Goal: Transaction & Acquisition: Purchase product/service

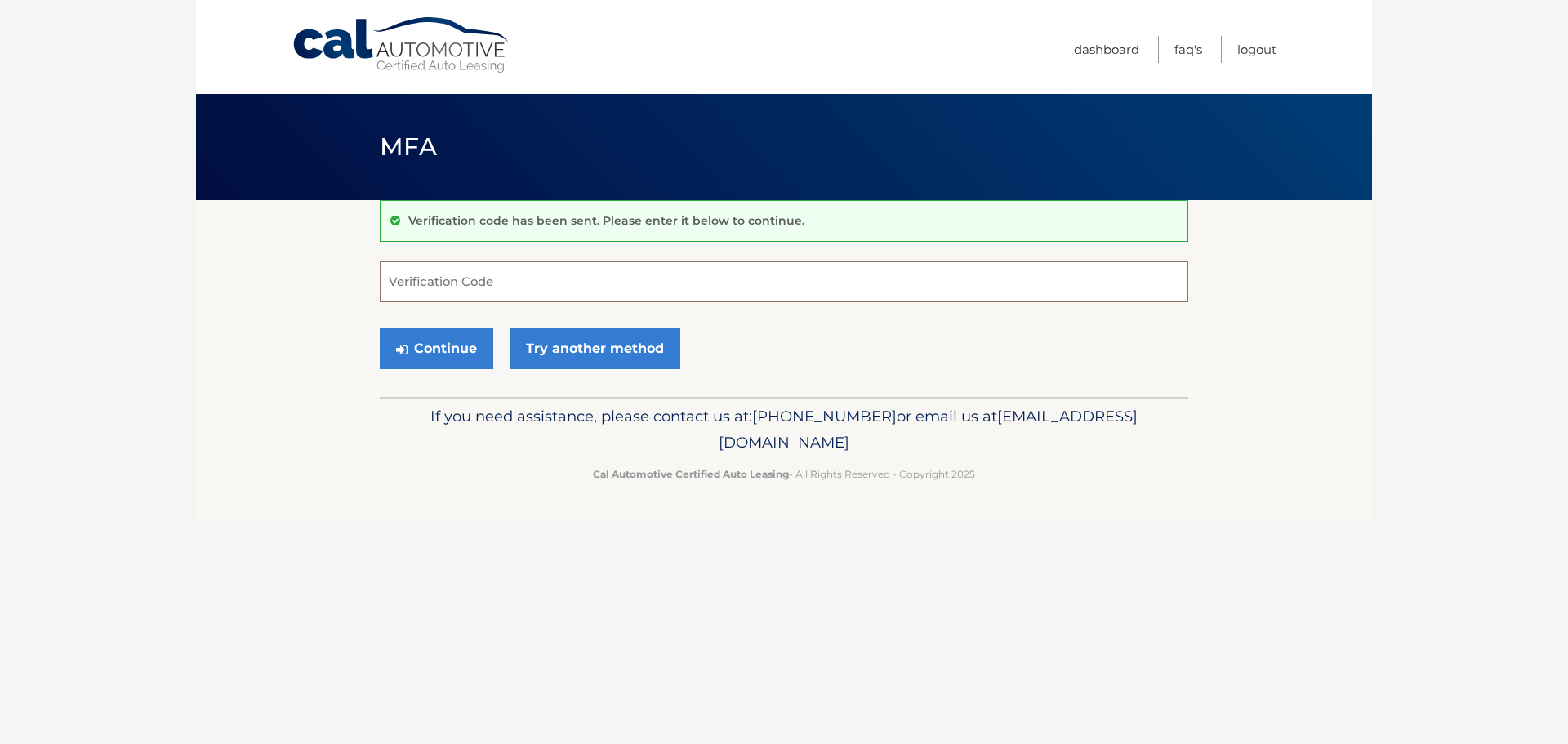
click at [507, 277] on input "Verification Code" at bounding box center [784, 282] width 808 height 41
type input "405246"
click at [448, 343] on button "Continue" at bounding box center [437, 348] width 114 height 41
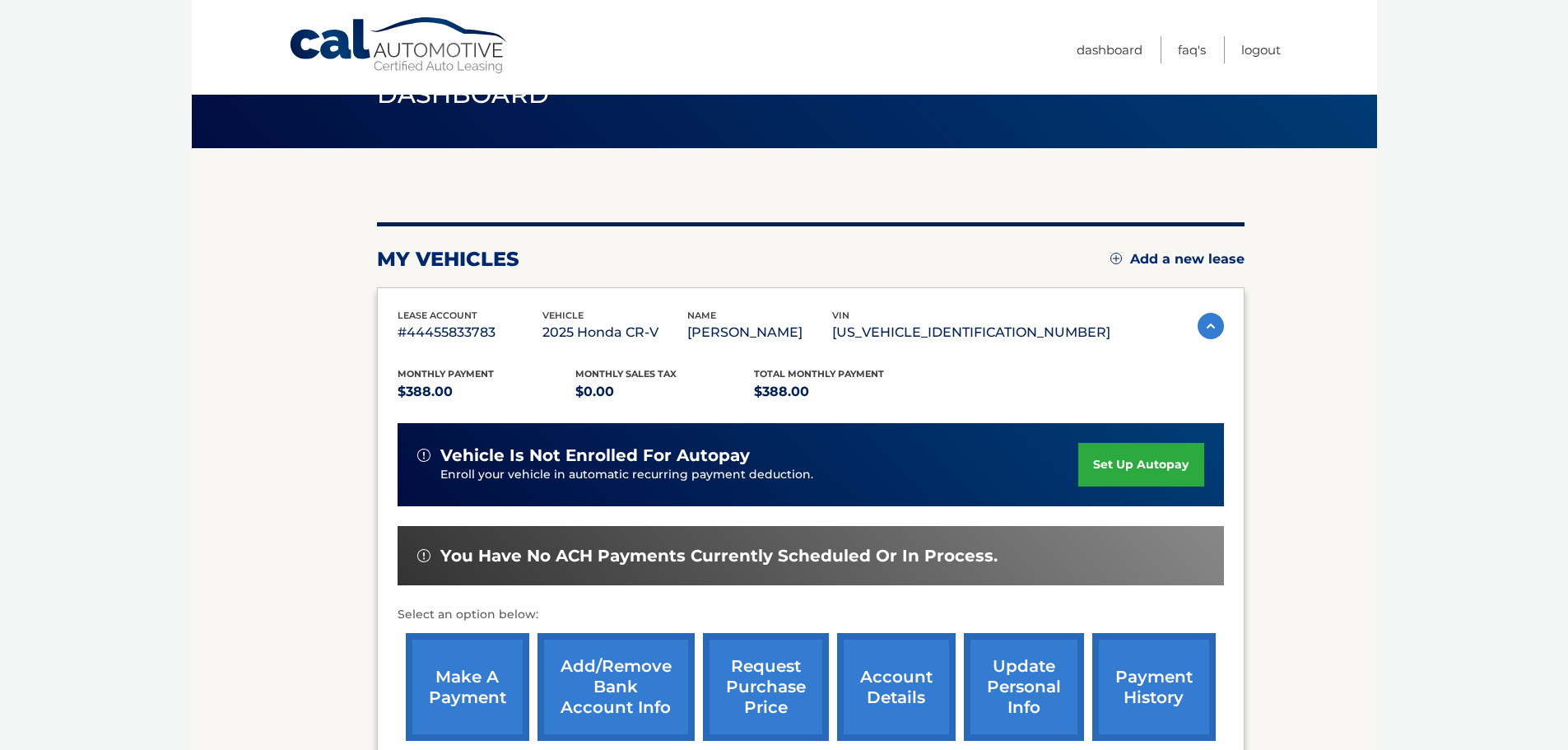
scroll to position [82, 0]
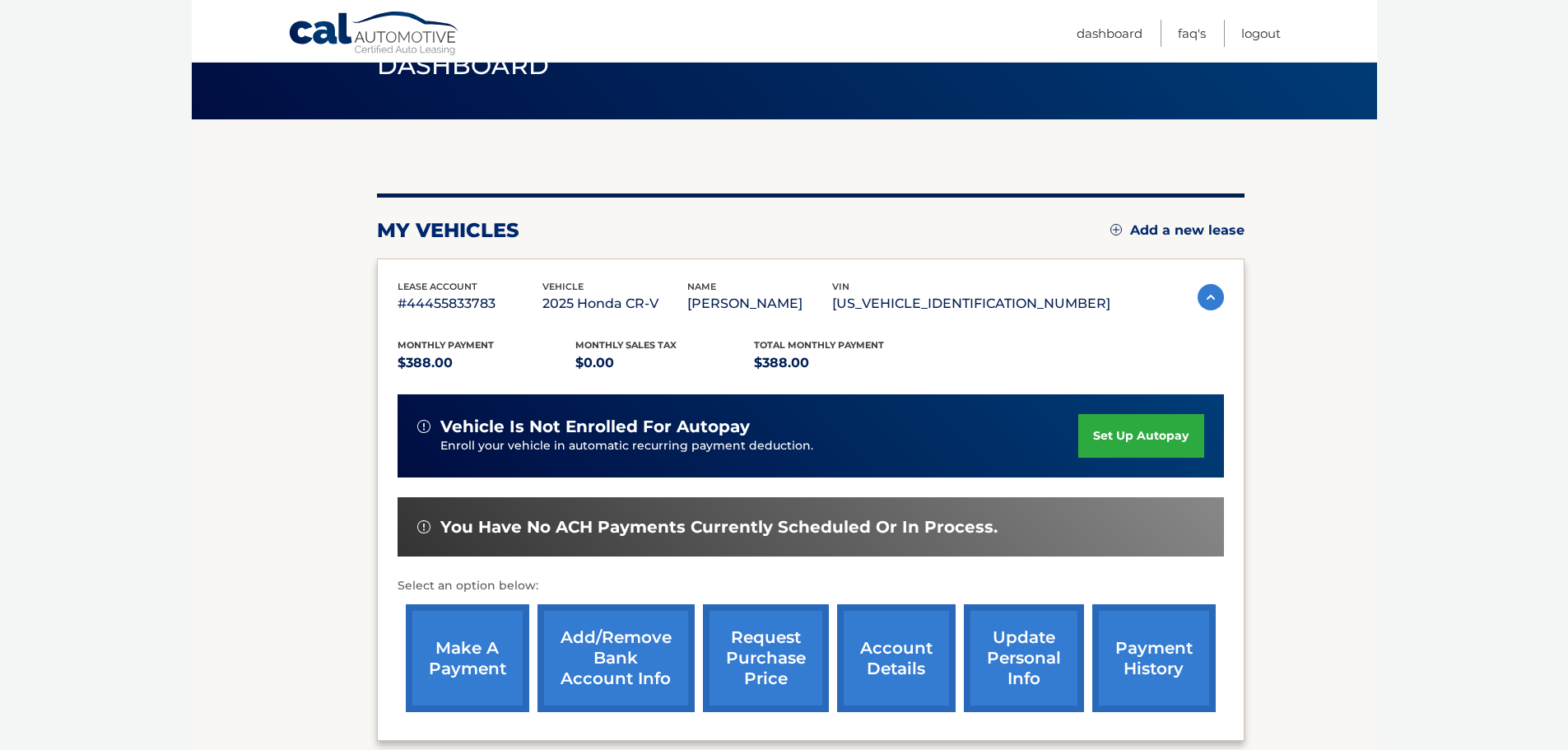
click at [462, 643] on link "make a payment" at bounding box center [467, 657] width 124 height 108
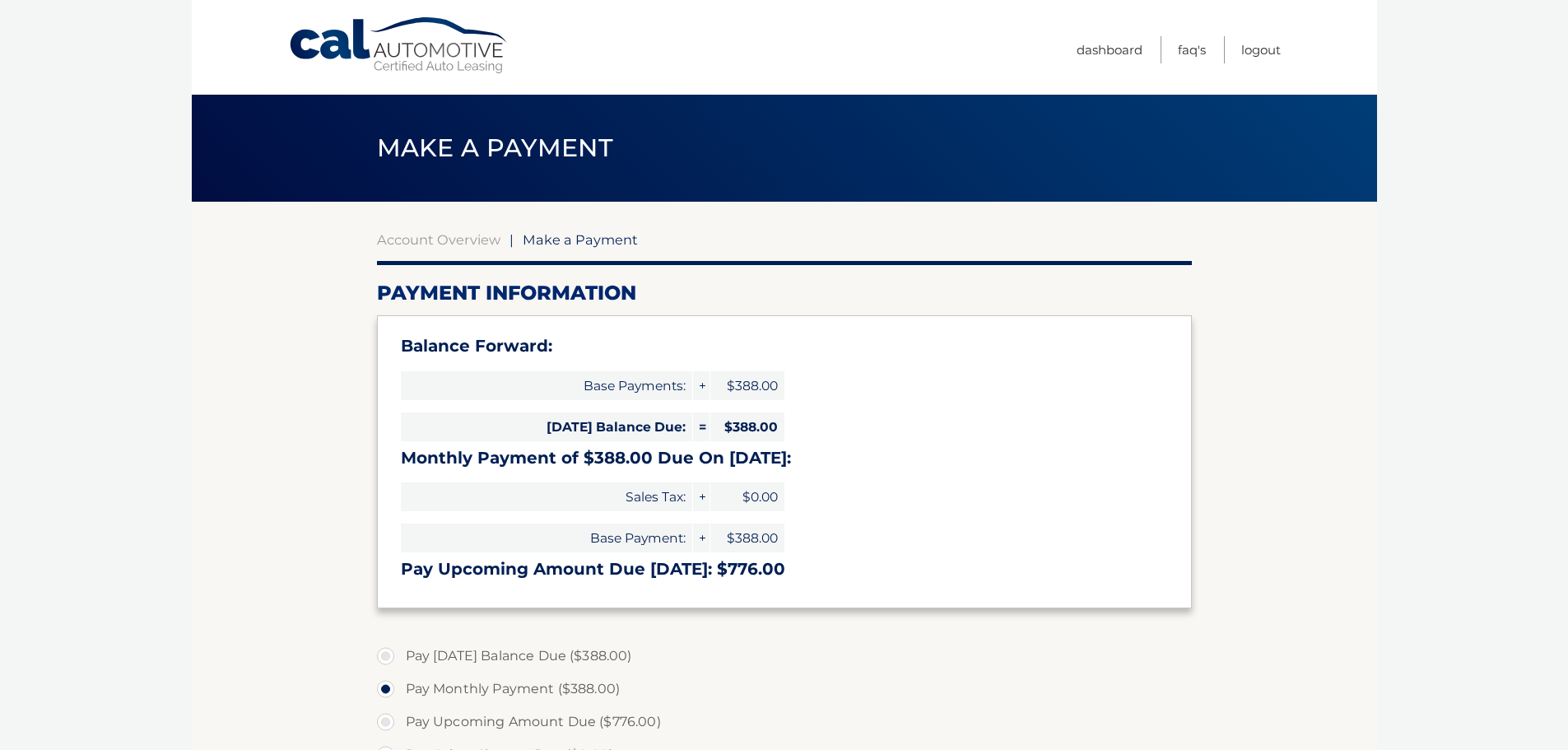
select select "NDE1MDBjYmItOWUyNy00OTllLTkxNzUtMDU5MTliYTk3YmYz"
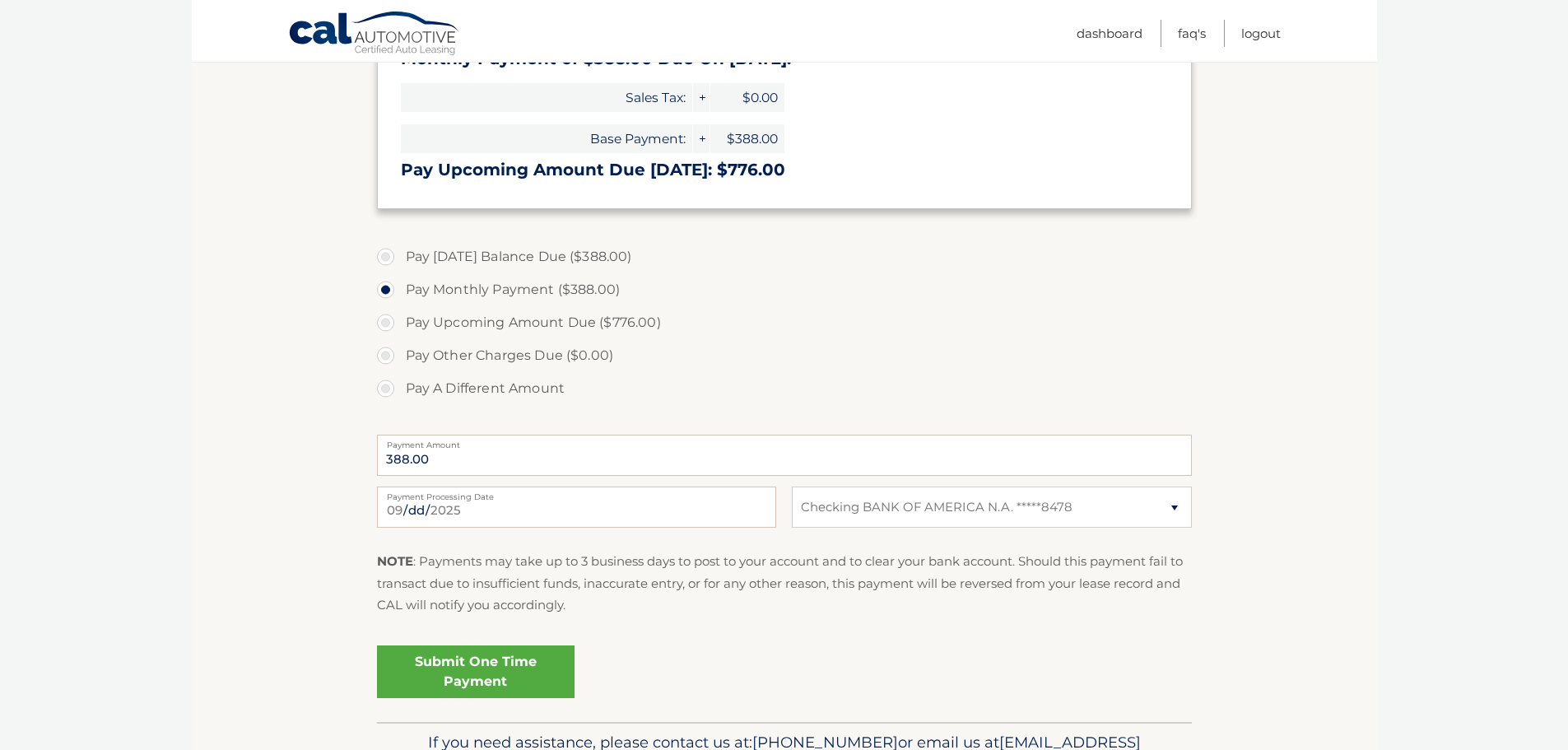
scroll to position [412, 0]
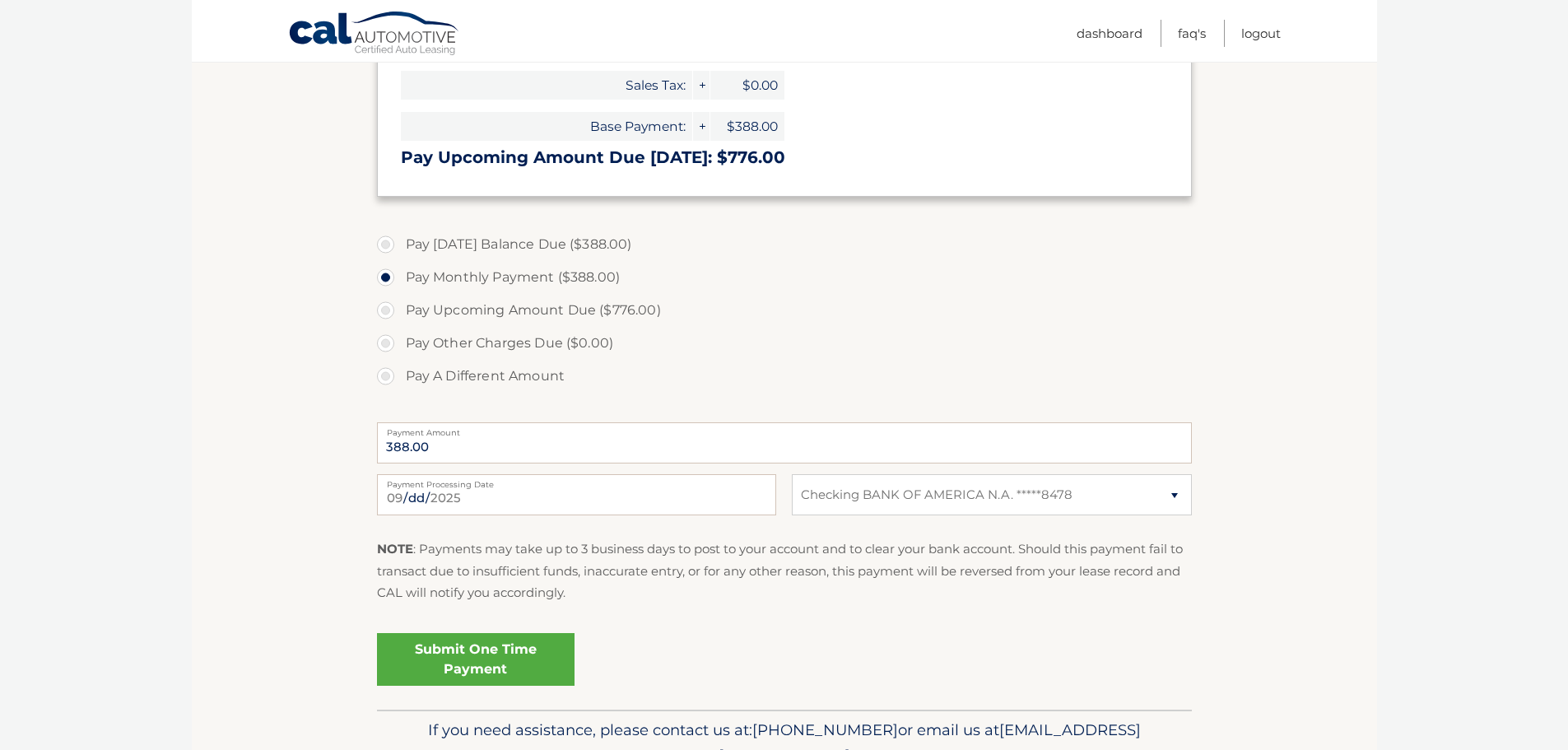
click at [488, 660] on link "Submit One Time Payment" at bounding box center [476, 658] width 198 height 52
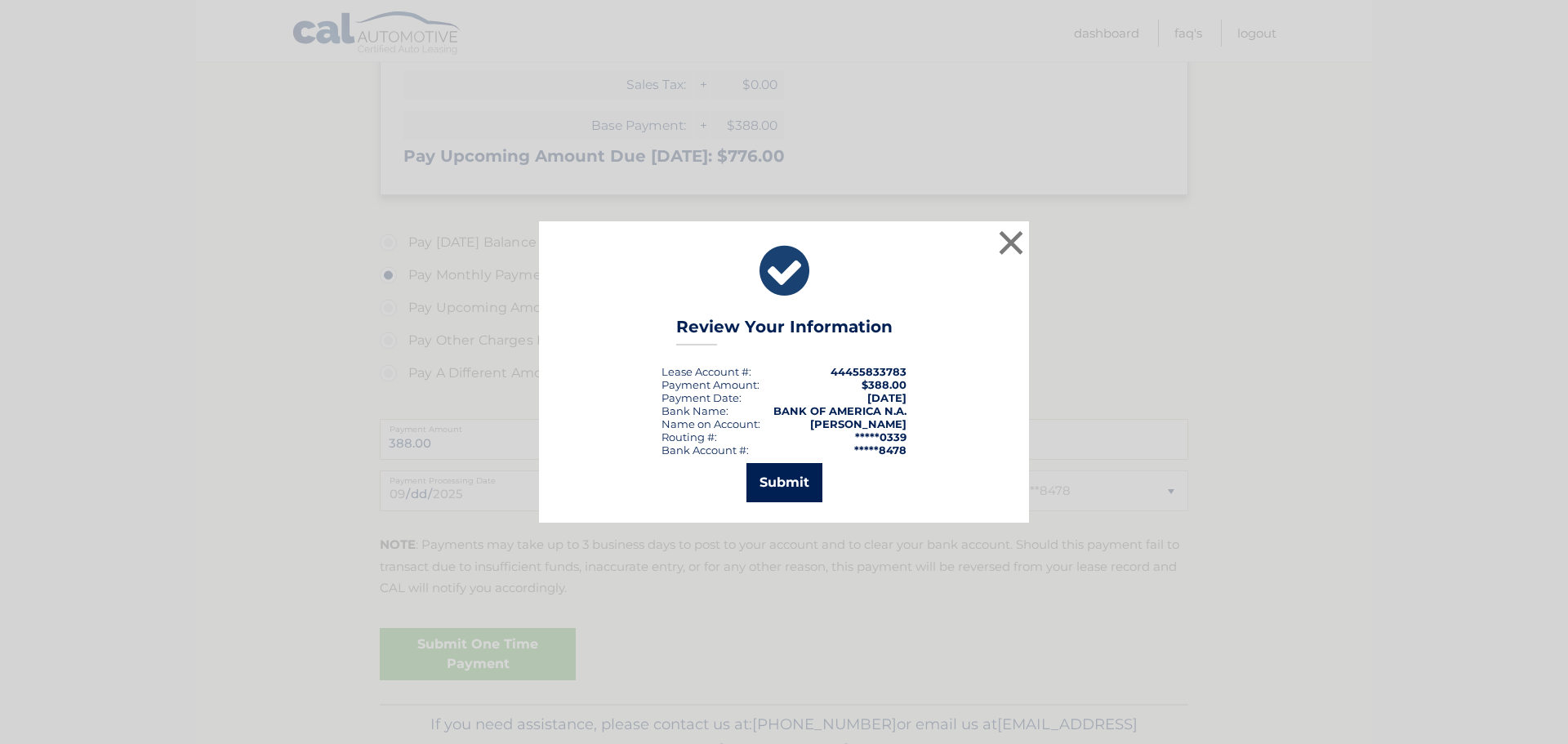
click at [800, 491] on button "Submit" at bounding box center [784, 482] width 76 height 39
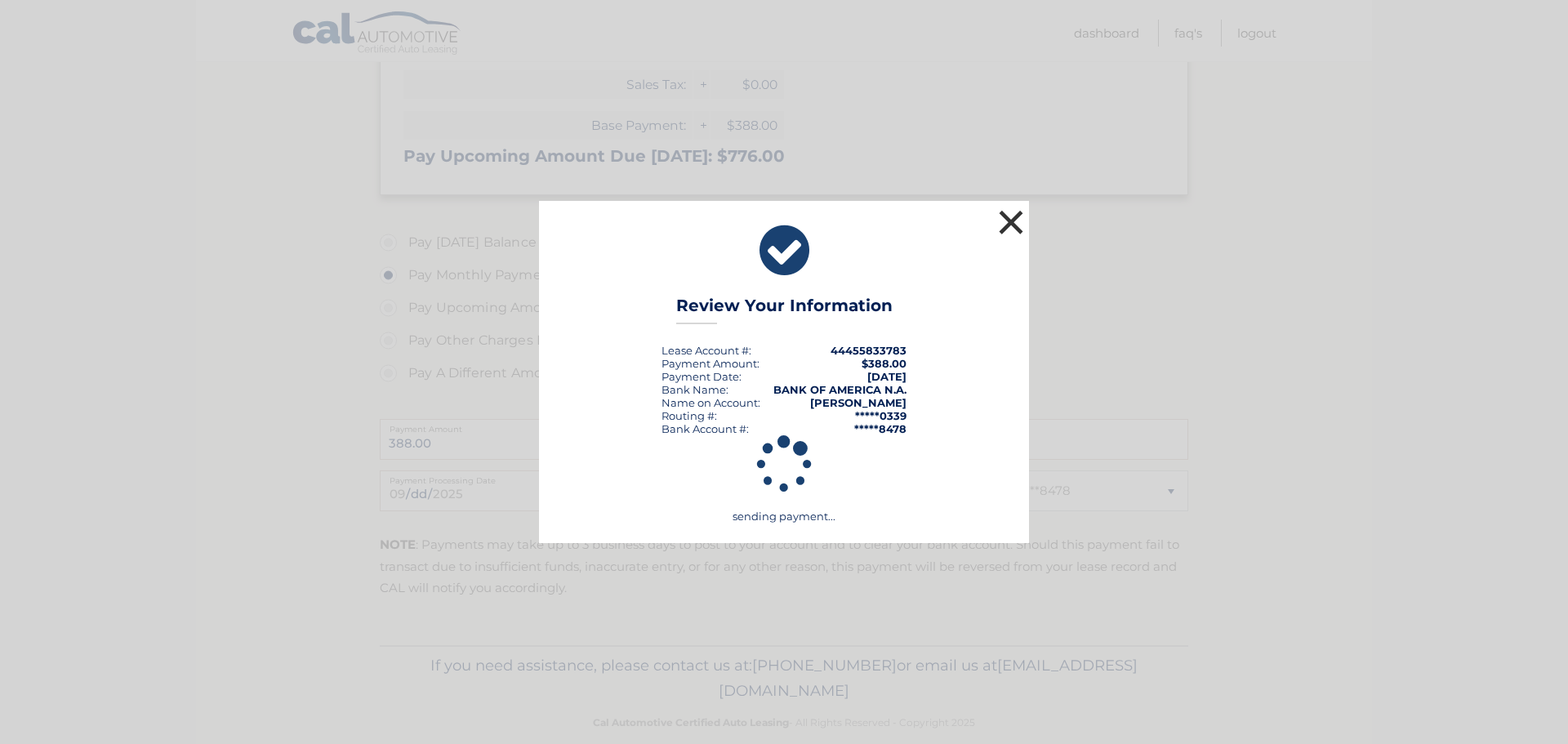
click at [1010, 226] on button "×" at bounding box center [1010, 222] width 32 height 32
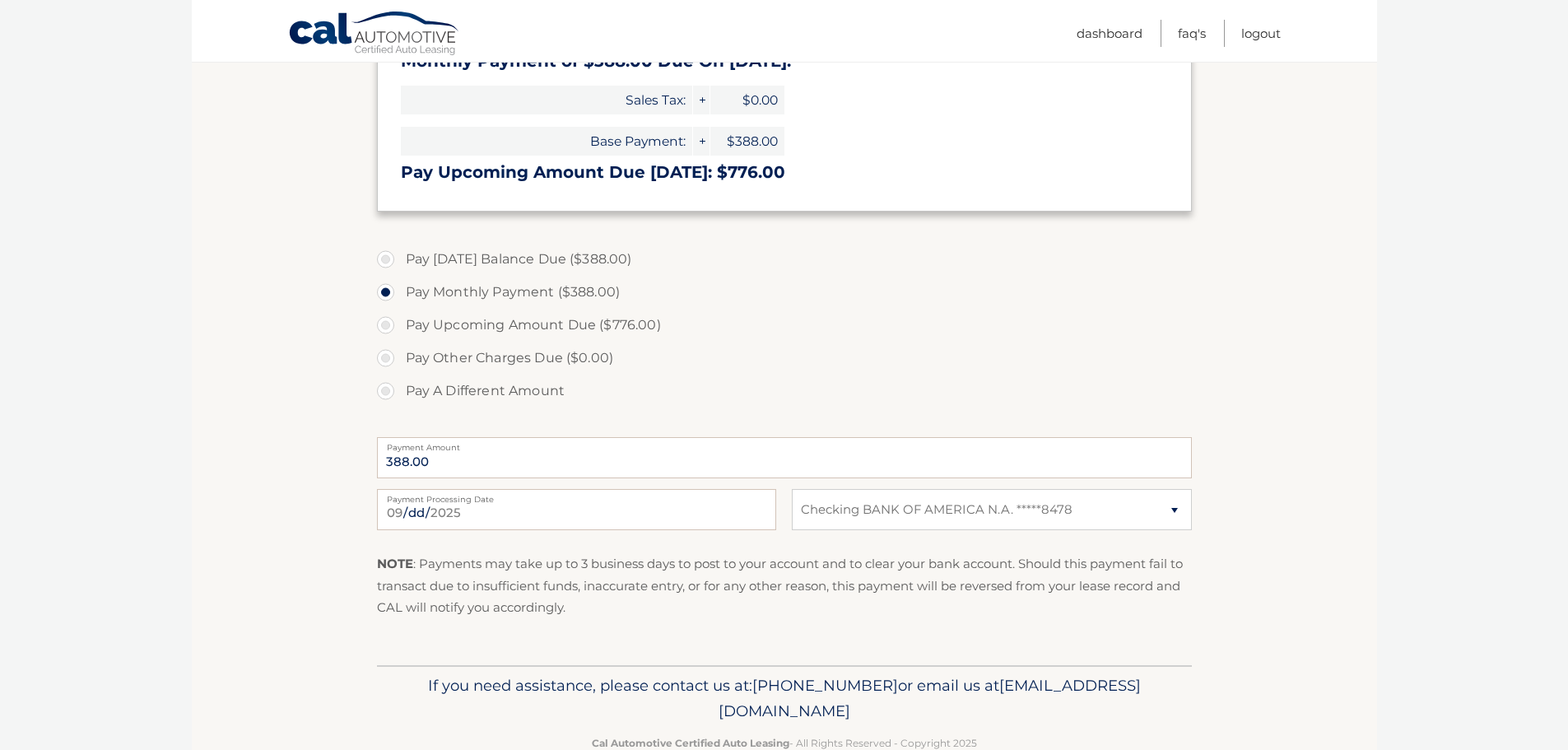
scroll to position [437, 0]
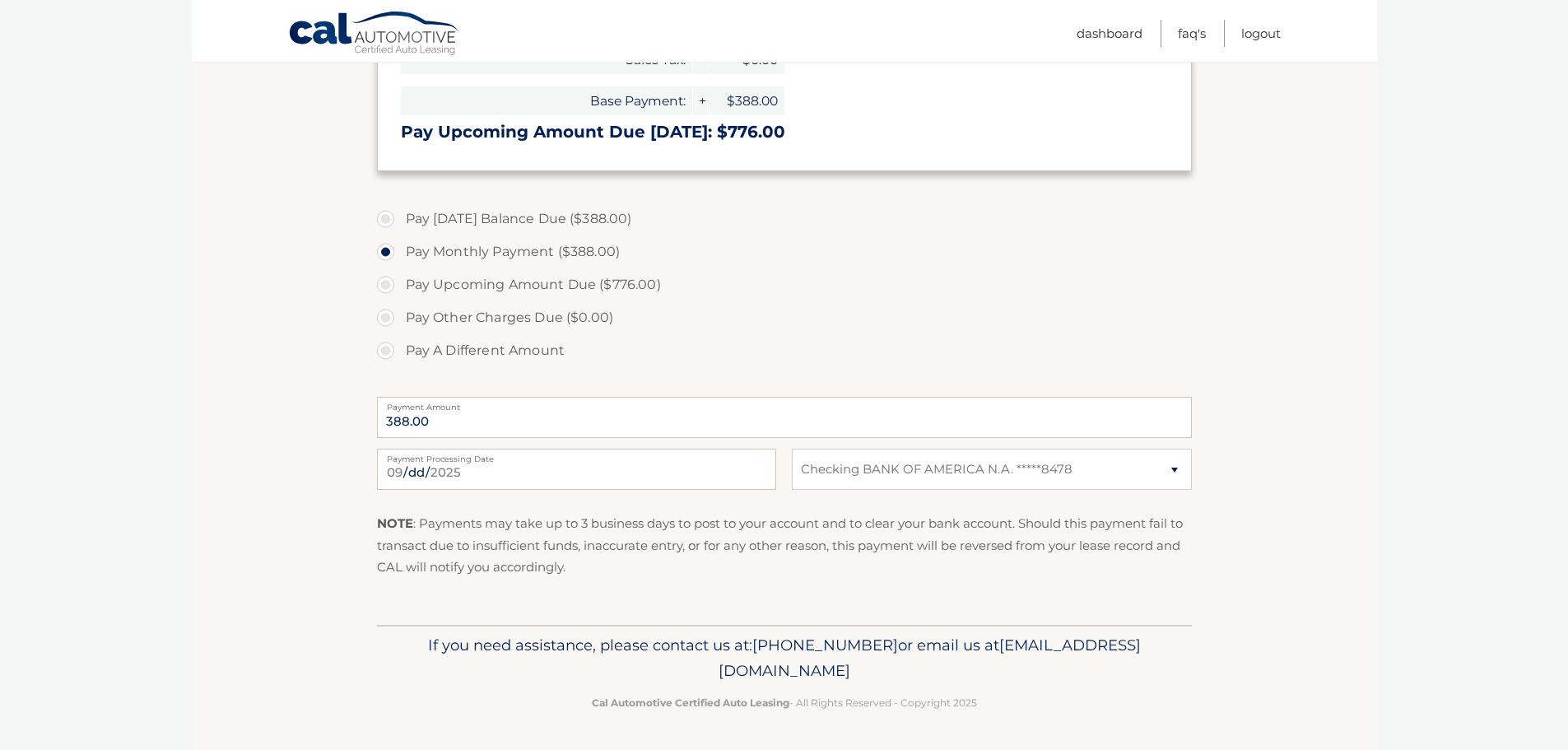
click at [1307, 417] on section "Account Overview | Make a Payment Payment Information Balance Forward: Base Pay…" at bounding box center [784, 194] width 1185 height 860
click at [1253, 35] on link "Logout" at bounding box center [1261, 33] width 40 height 27
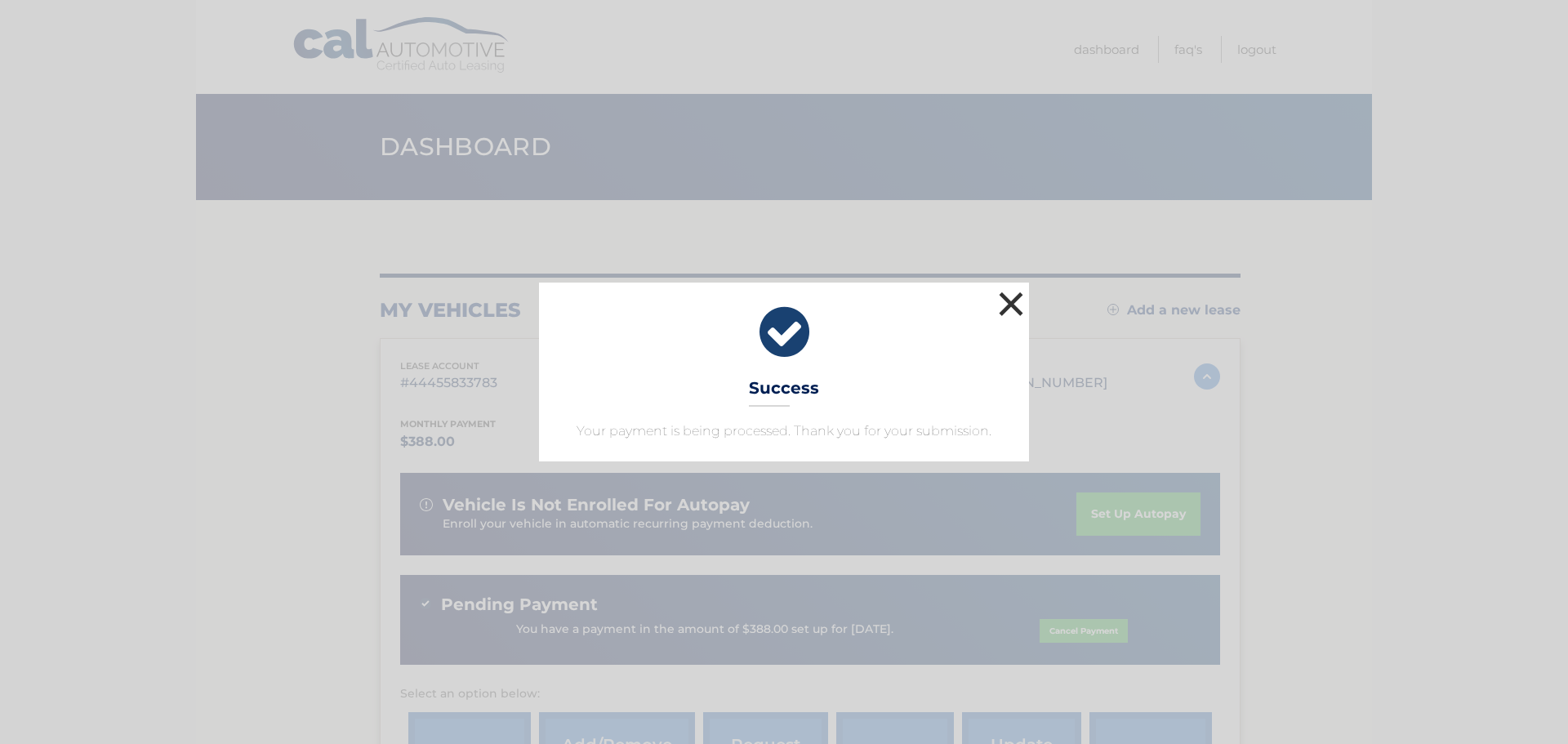
click at [1011, 305] on button "×" at bounding box center [1010, 303] width 32 height 32
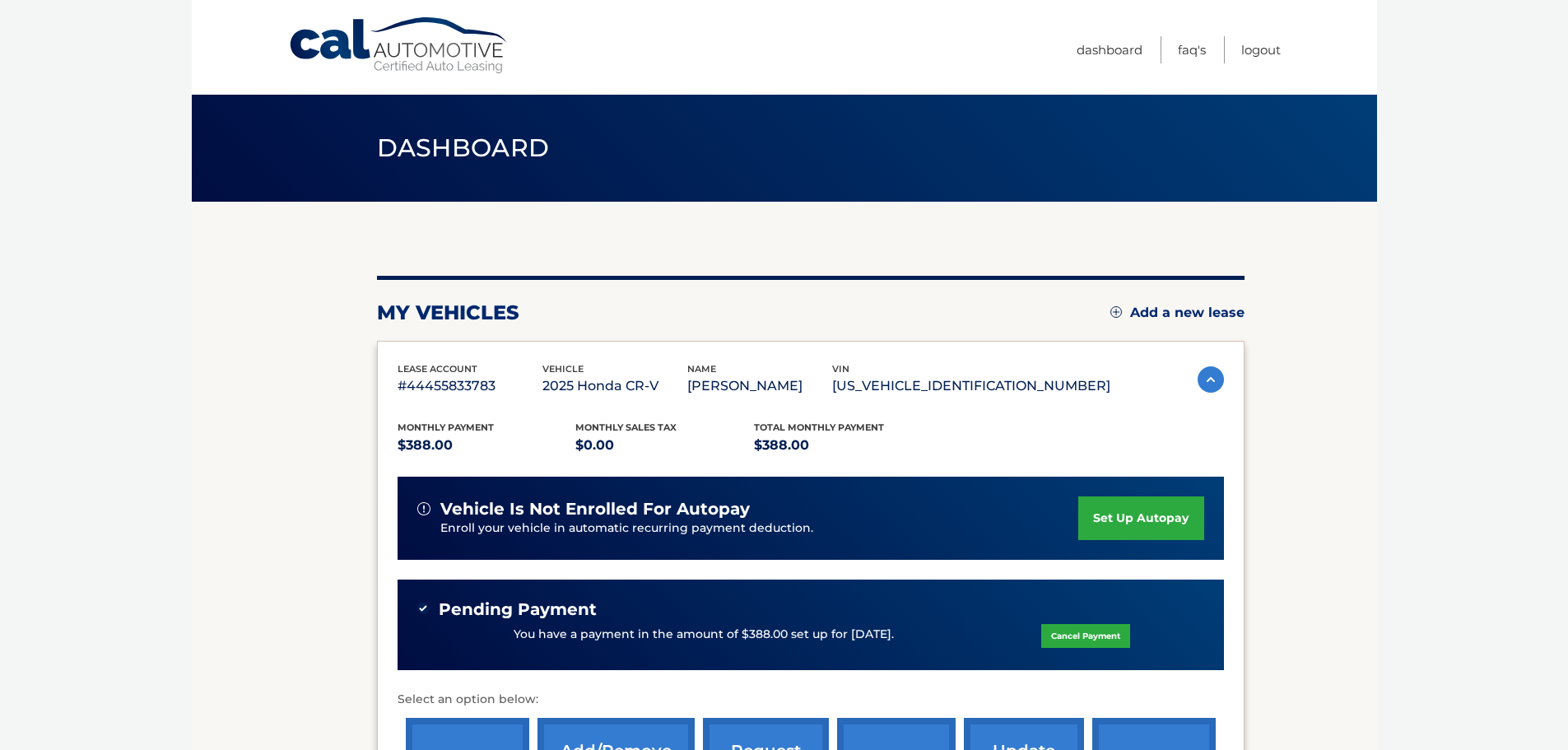
click at [1132, 520] on link "set up autopay" at bounding box center [1140, 517] width 125 height 44
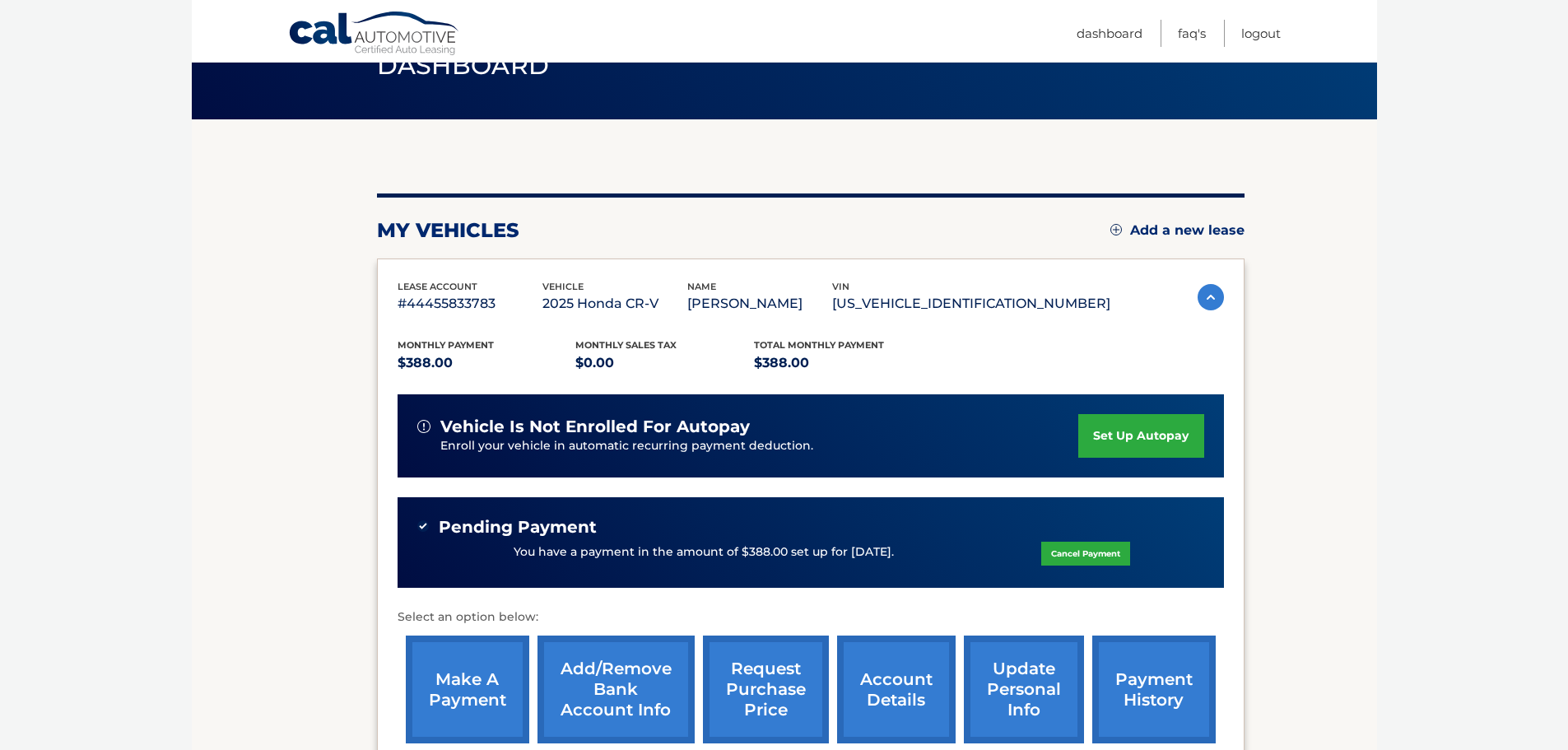
scroll to position [164, 0]
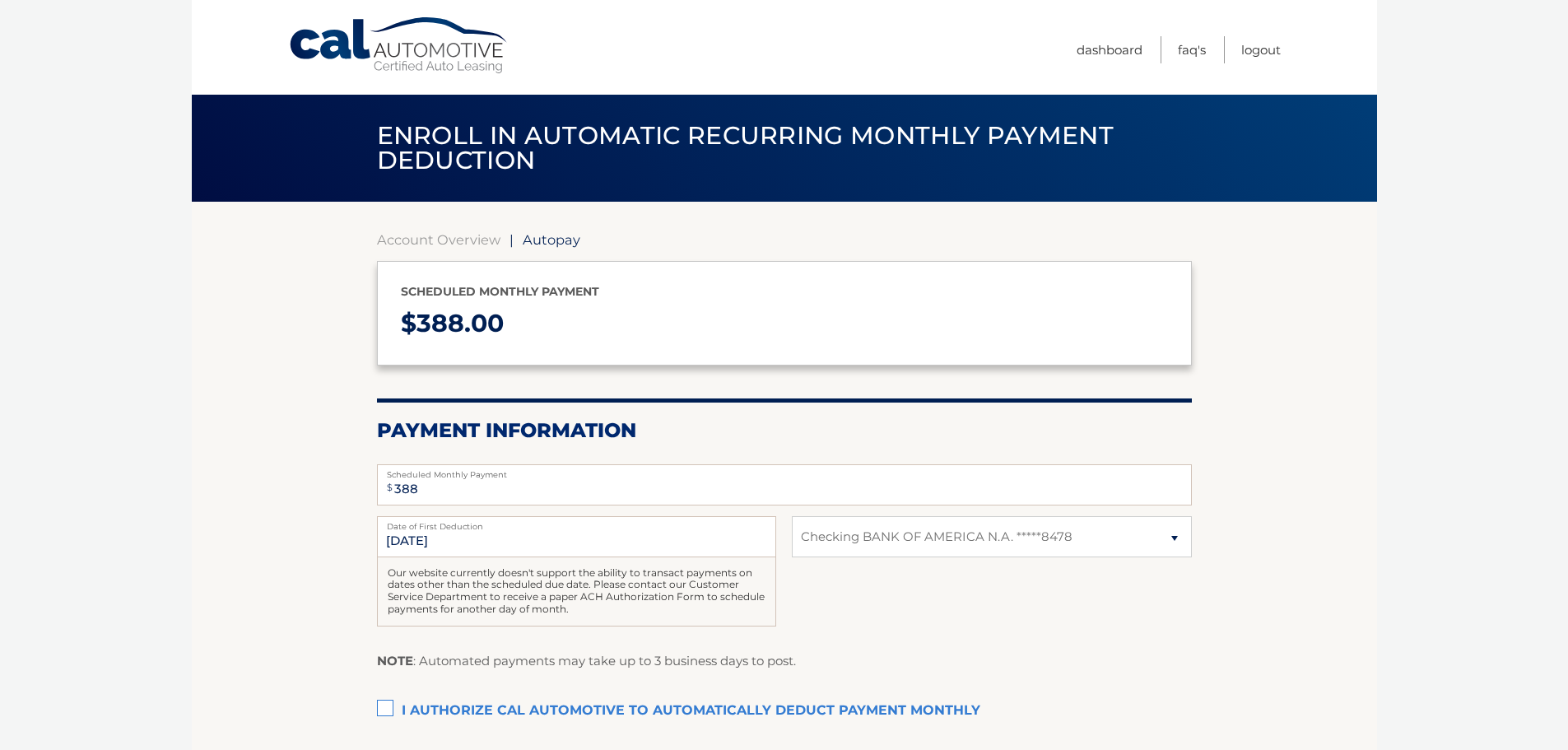
select select "NDE1MDBjYmItOWUyNy00OTllLTkxNzUtMDU5MTliYTk3YmYz"
click at [414, 544] on input "[DATE]" at bounding box center [576, 536] width 399 height 42
click at [411, 539] on input "[DATE]" at bounding box center [576, 536] width 399 height 42
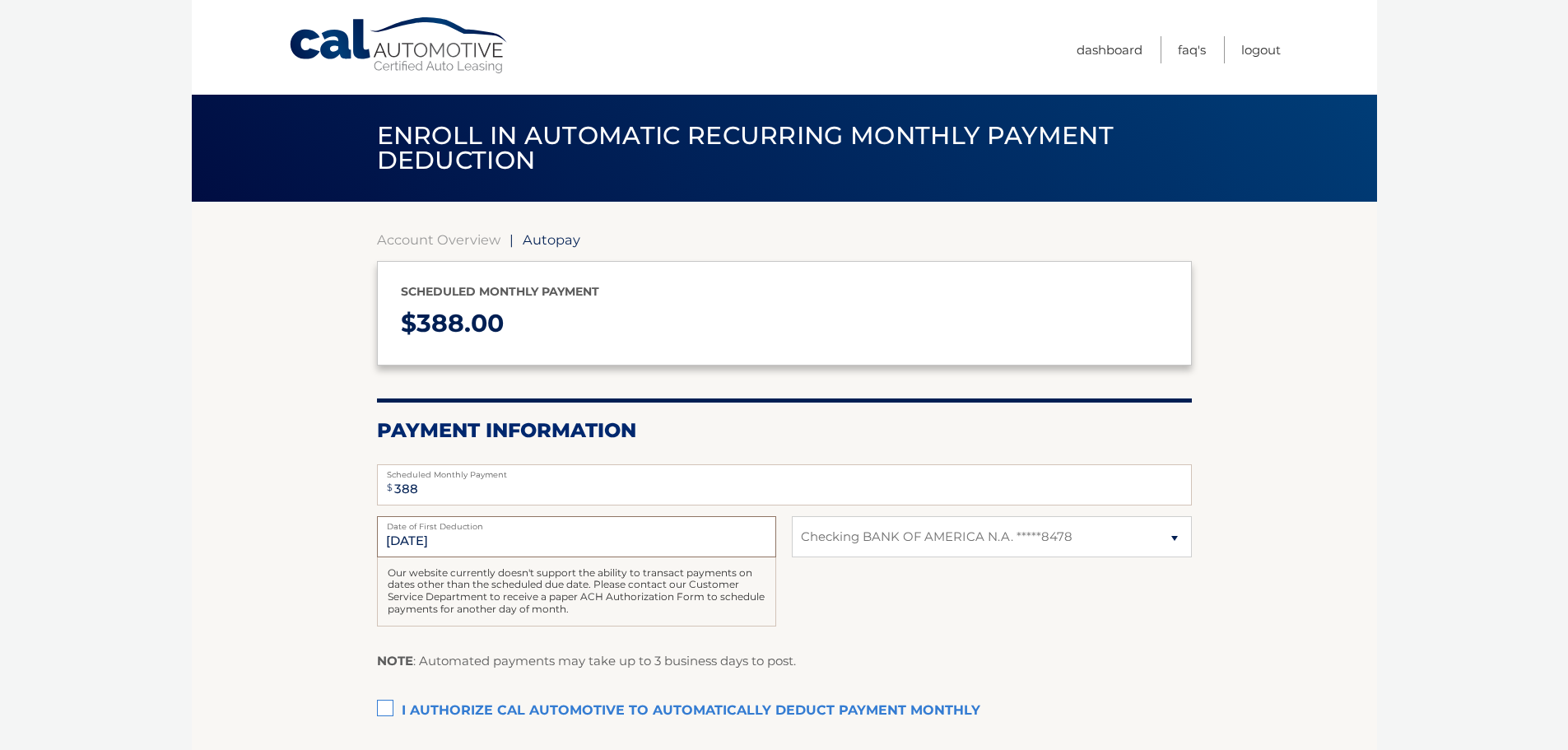
drag, startPoint x: 412, startPoint y: 539, endPoint x: 404, endPoint y: 543, distance: 8.9
click at [404, 543] on input "[DATE]" at bounding box center [576, 536] width 399 height 42
click at [489, 539] on input "10/17/2025" at bounding box center [576, 536] width 399 height 42
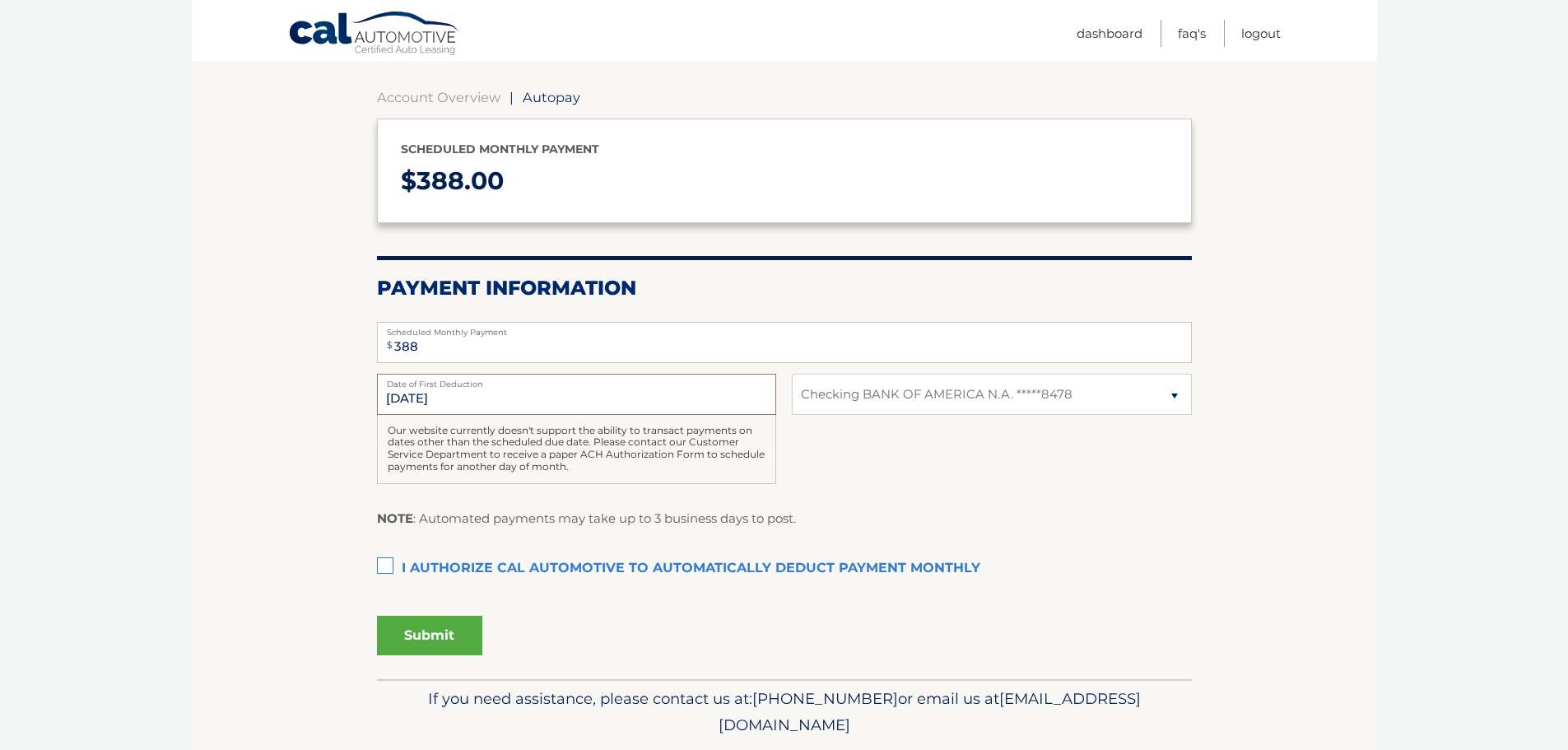
scroll to position [114, 0]
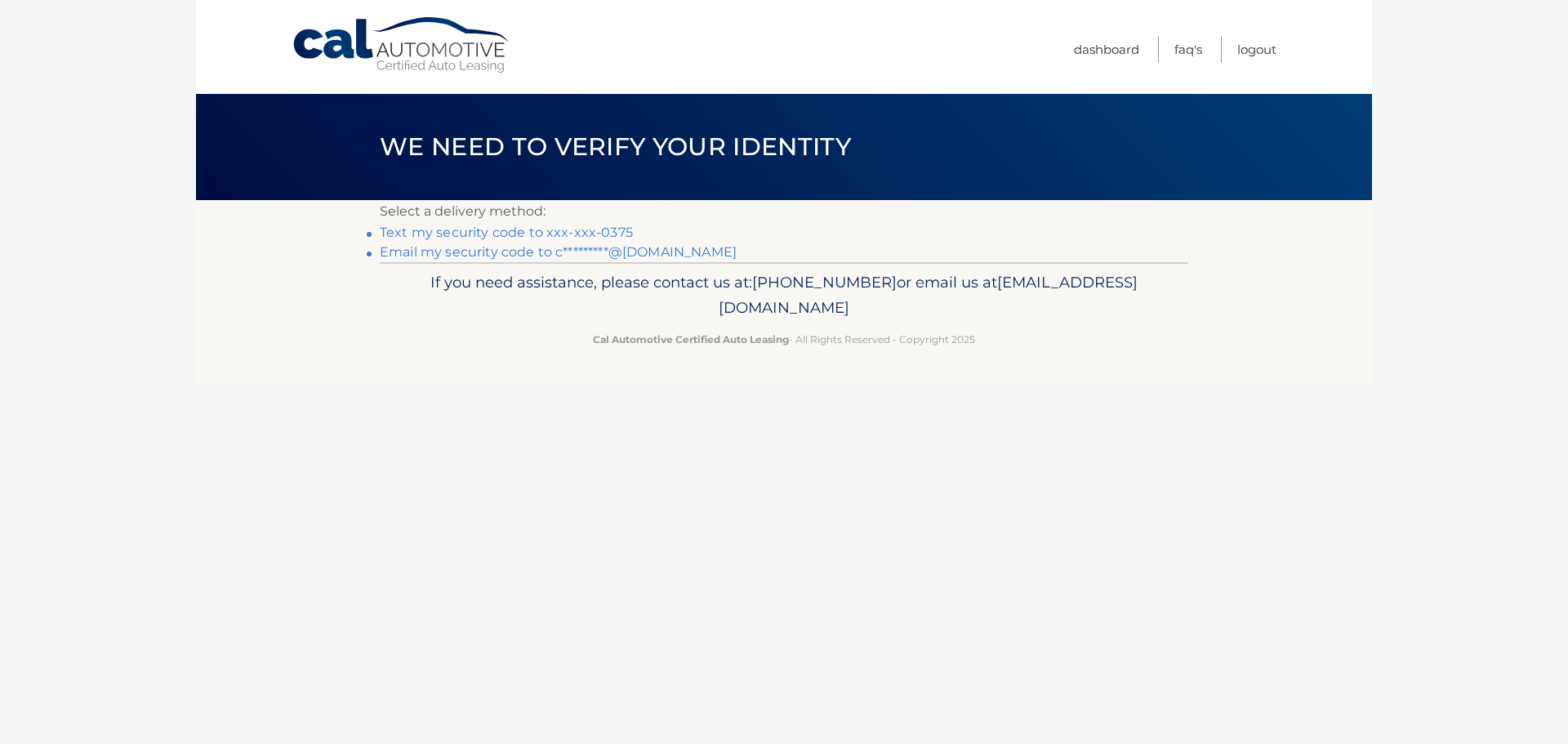
click at [590, 233] on link "Text my security code to xxx-xxx-0375" at bounding box center [507, 233] width 253 height 16
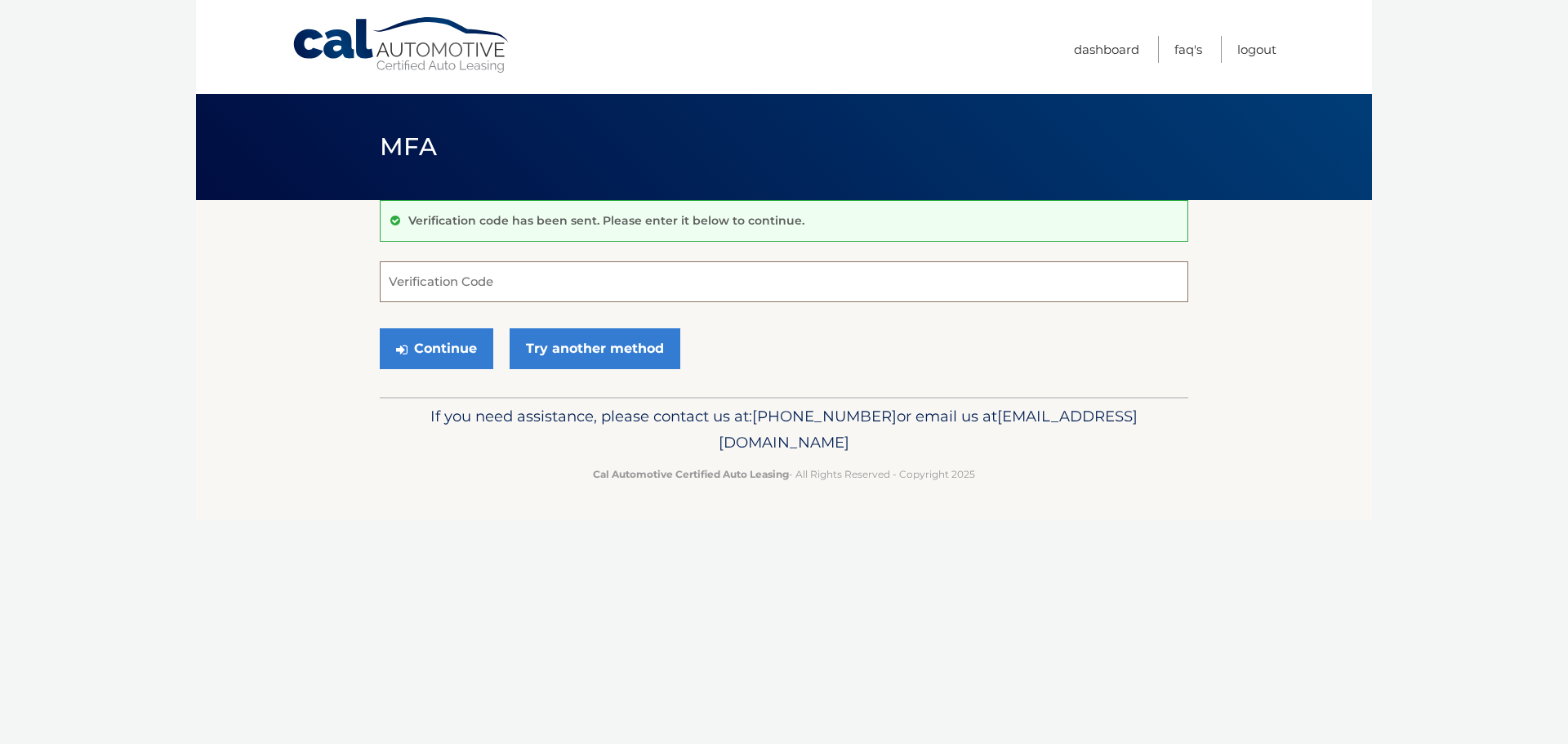
click at [543, 274] on input "Verification Code" at bounding box center [784, 282] width 808 height 41
type input "930987"
click at [429, 345] on button "Continue" at bounding box center [437, 348] width 114 height 41
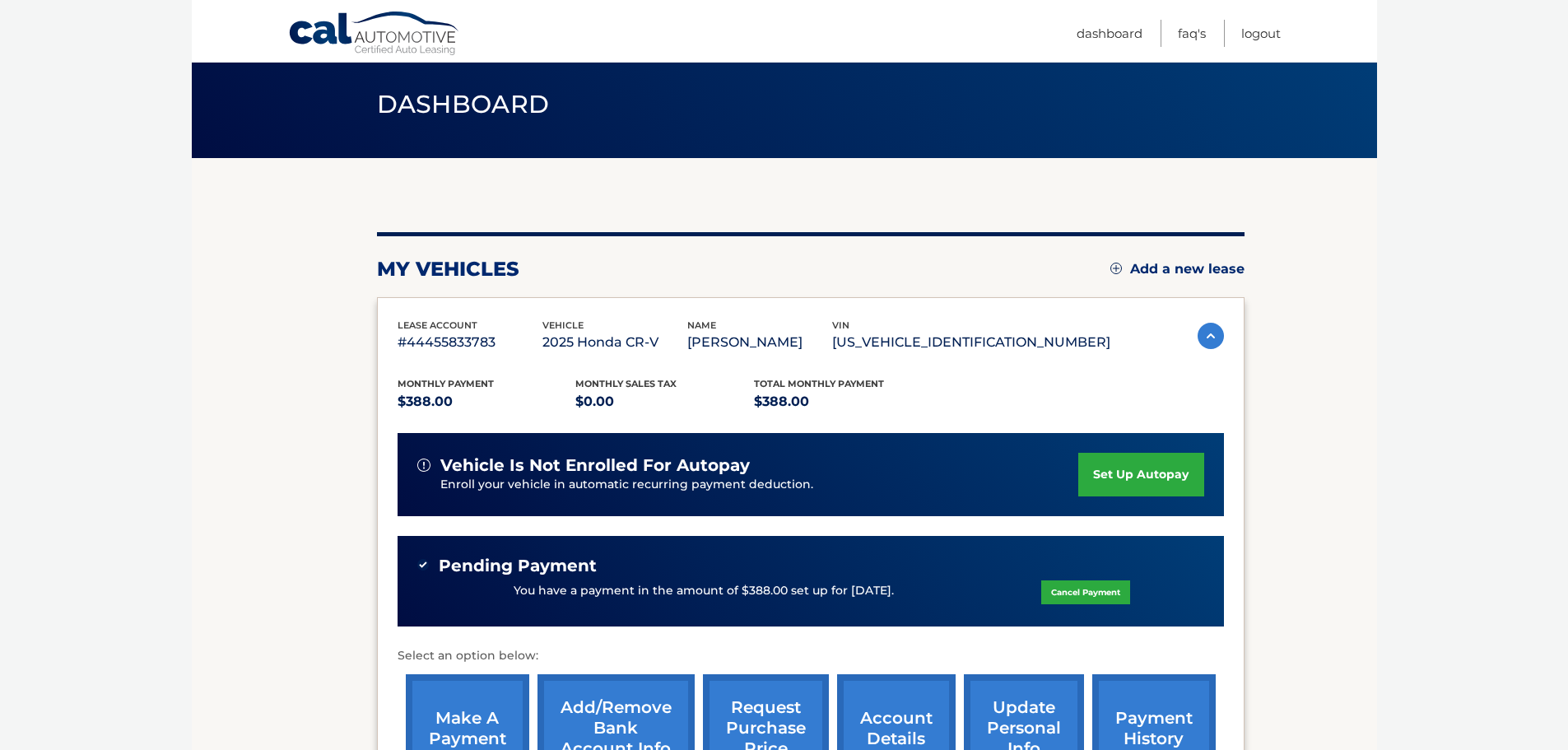
scroll to position [82, 0]
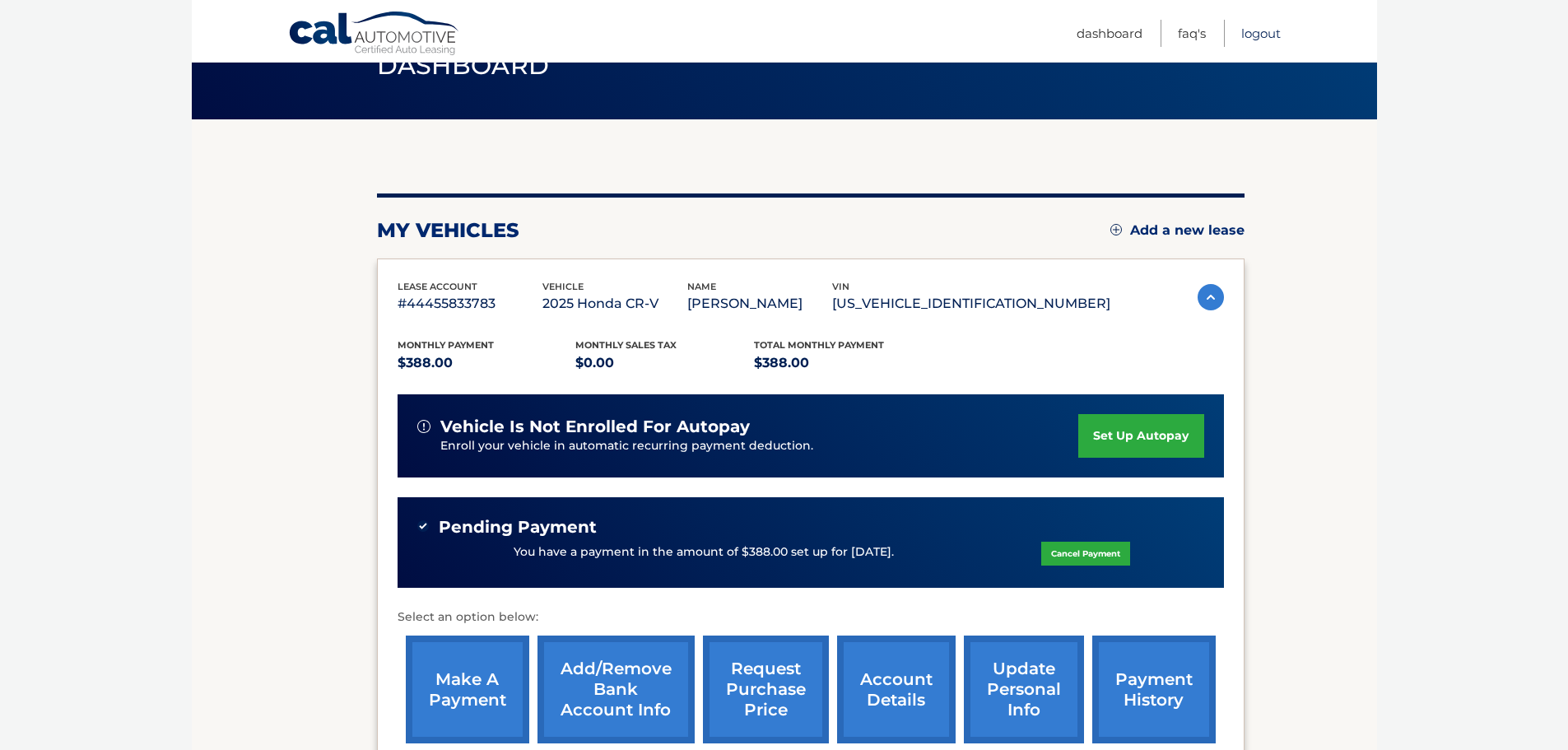
click at [1259, 32] on link "Logout" at bounding box center [1261, 33] width 40 height 27
